Goal: Navigation & Orientation: Find specific page/section

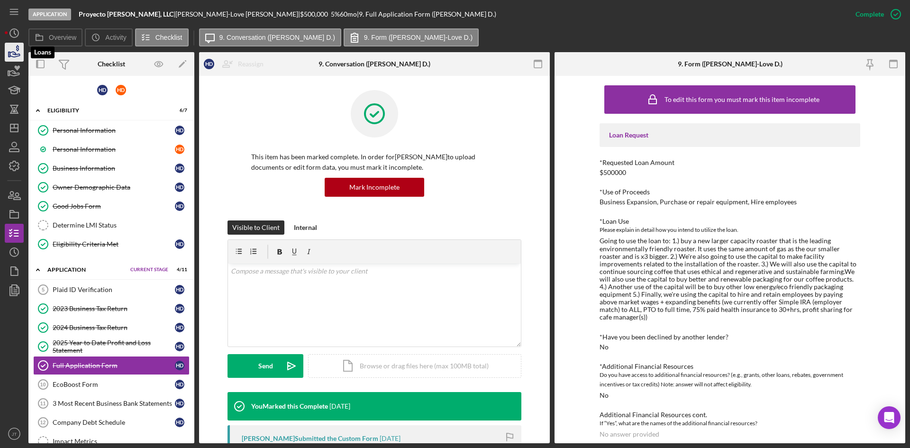
click at [17, 55] on icon "button" at bounding box center [15, 54] width 10 height 5
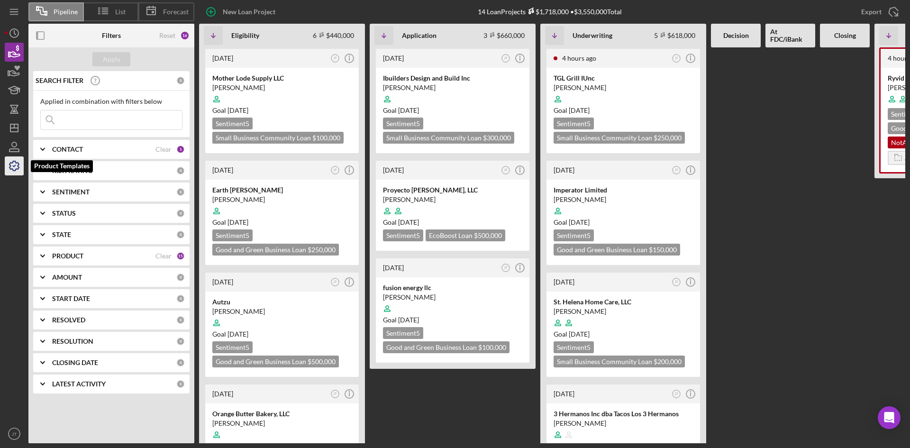
click at [15, 164] on icon "button" at bounding box center [14, 166] width 24 height 24
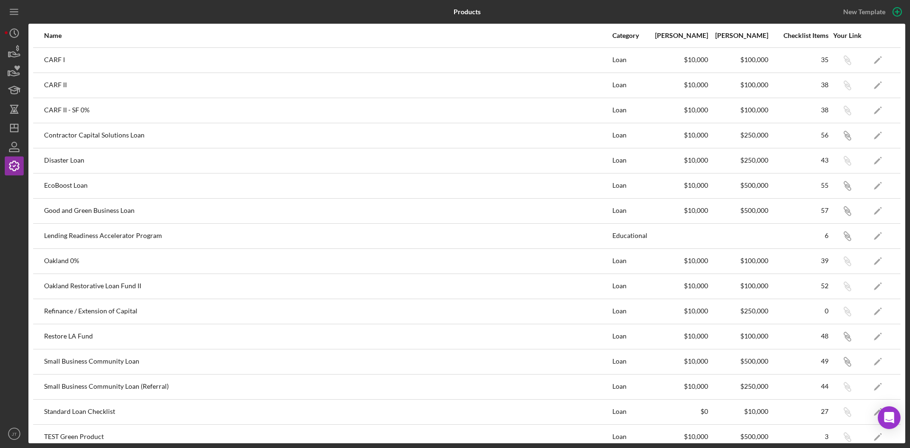
scroll to position [11, 0]
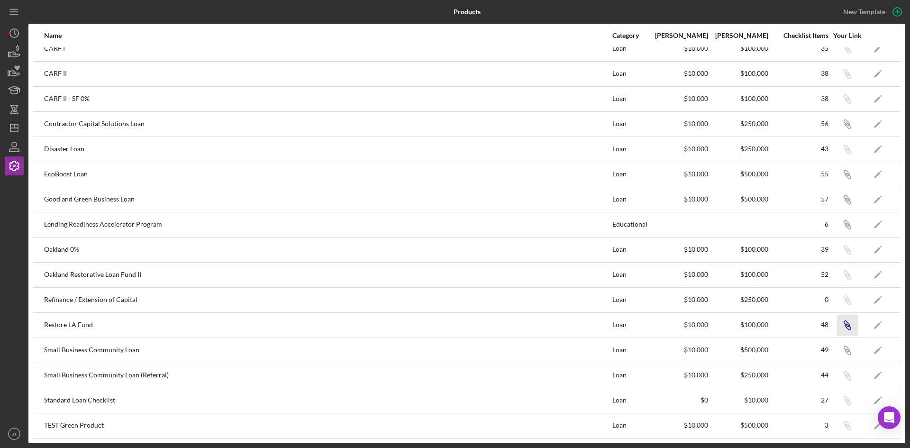
click at [838, 323] on icon "Icon/Link" at bounding box center [846, 324] width 21 height 21
